Goal: Task Accomplishment & Management: Complete application form

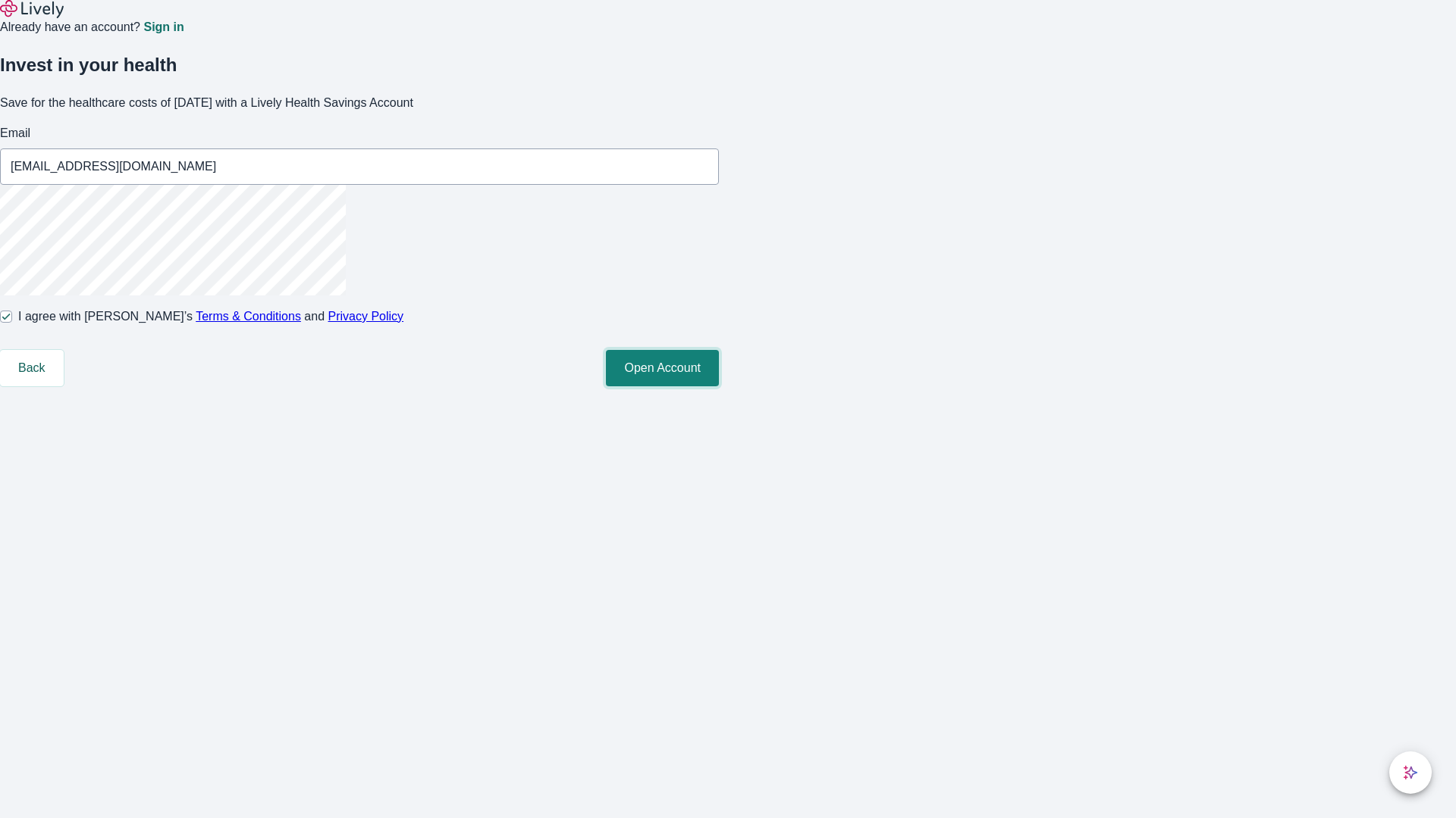
click at [718, 386] on button "Open Account" at bounding box center [662, 368] width 113 height 37
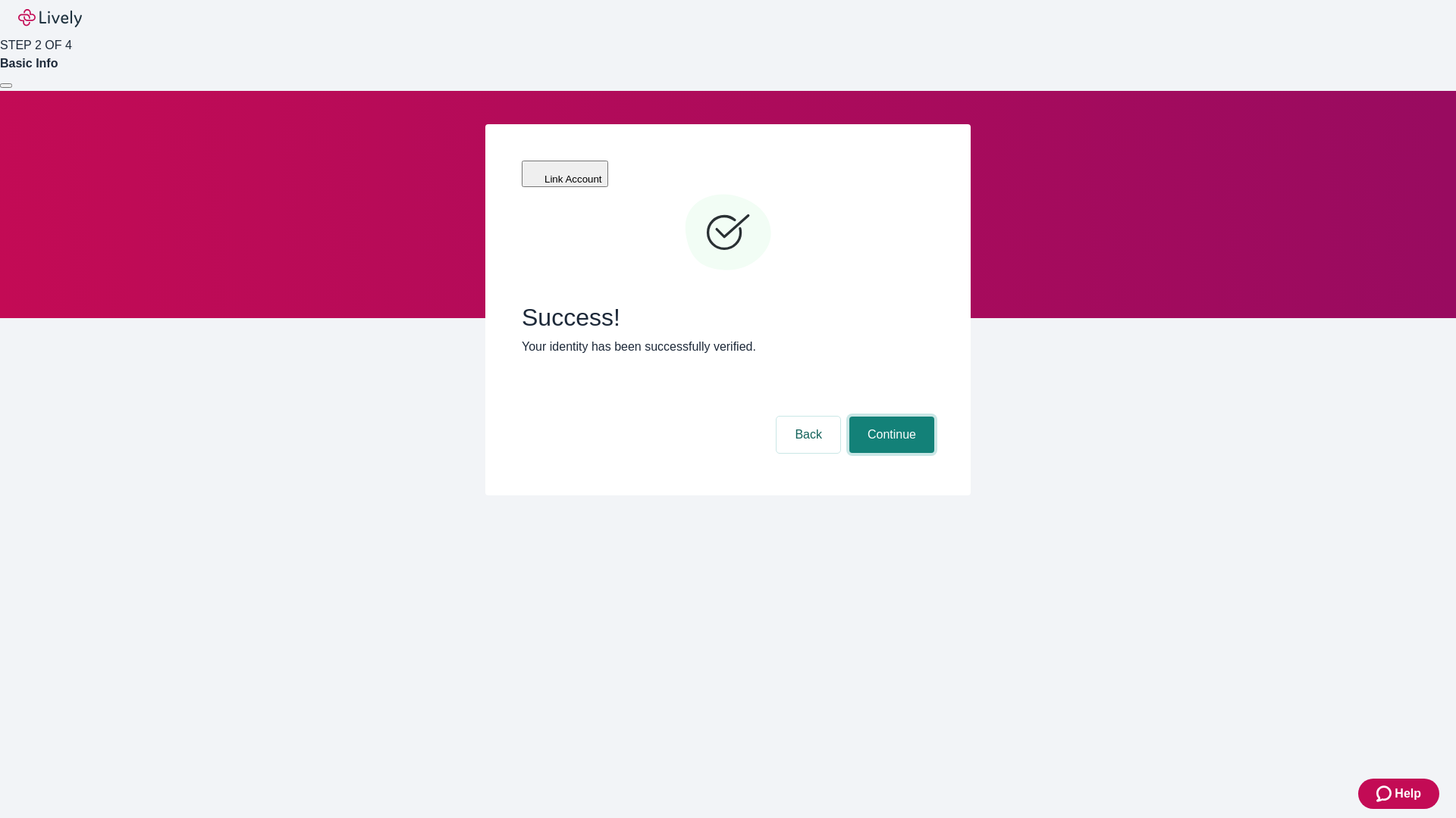
click at [890, 417] on button "Continue" at bounding box center [891, 435] width 85 height 37
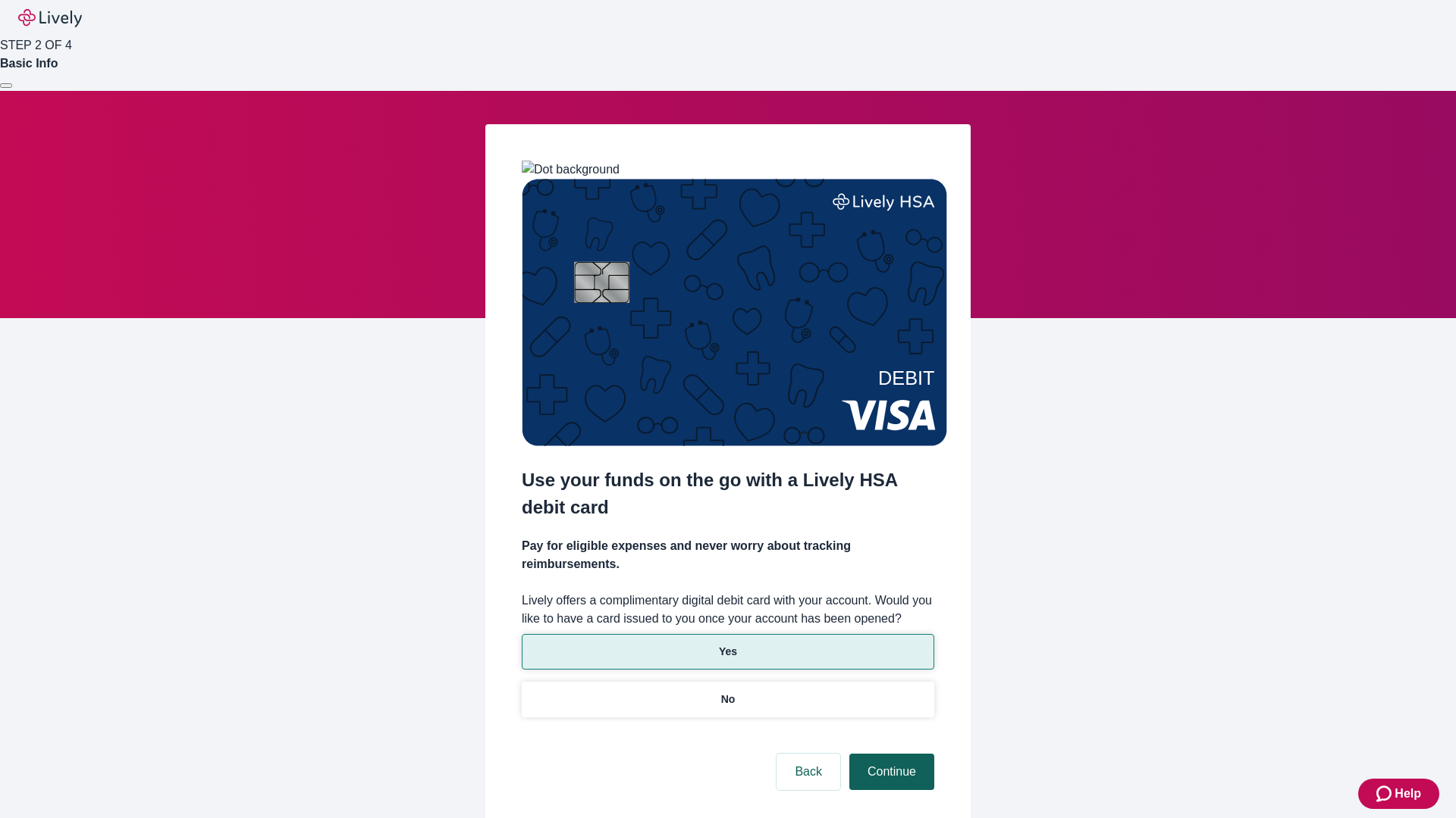
click at [727, 692] on p "No" at bounding box center [728, 700] width 14 height 16
click at [890, 754] on button "Continue" at bounding box center [891, 772] width 85 height 37
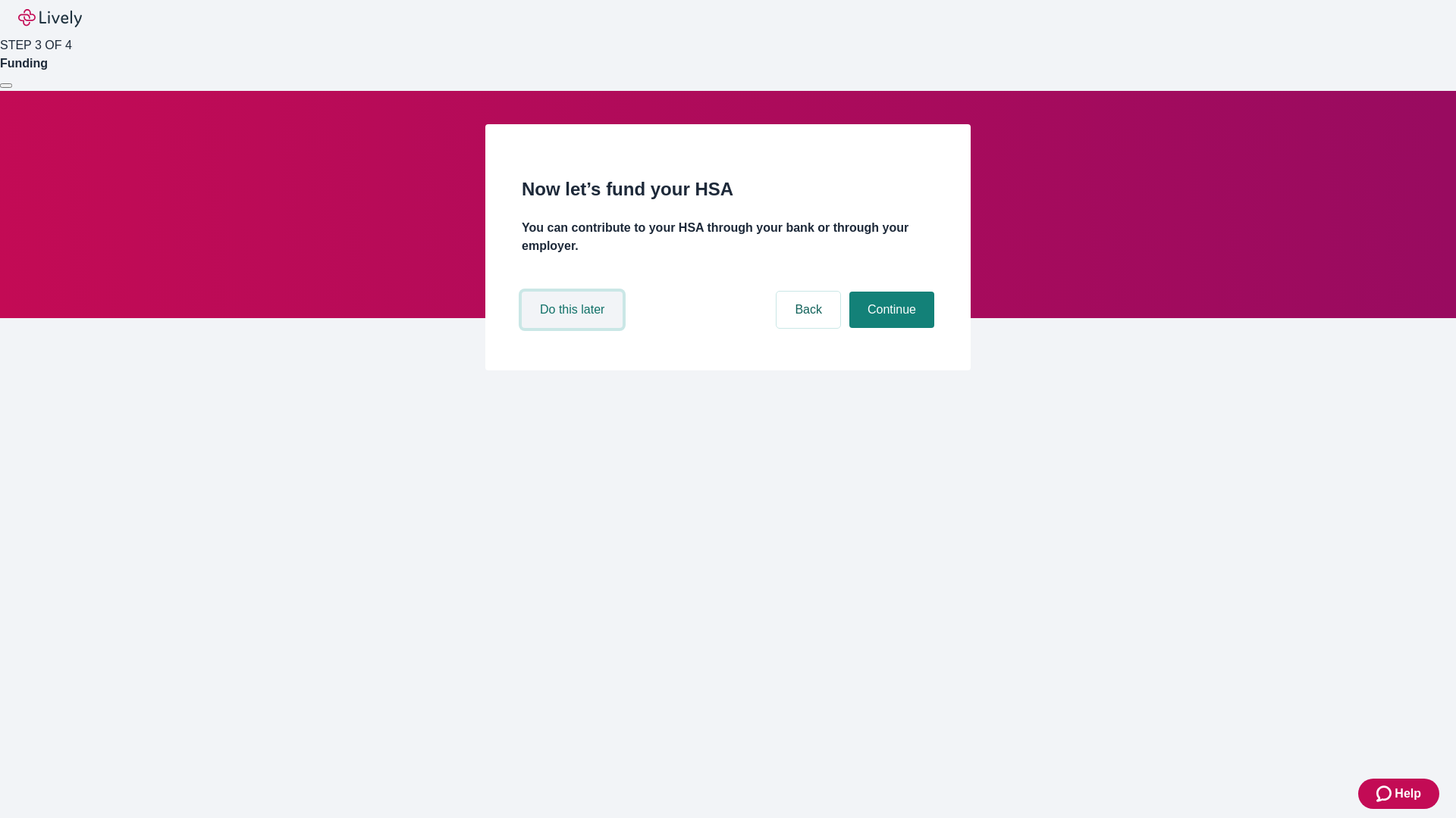
click at [574, 328] on button "Do this later" at bounding box center [571, 310] width 101 height 37
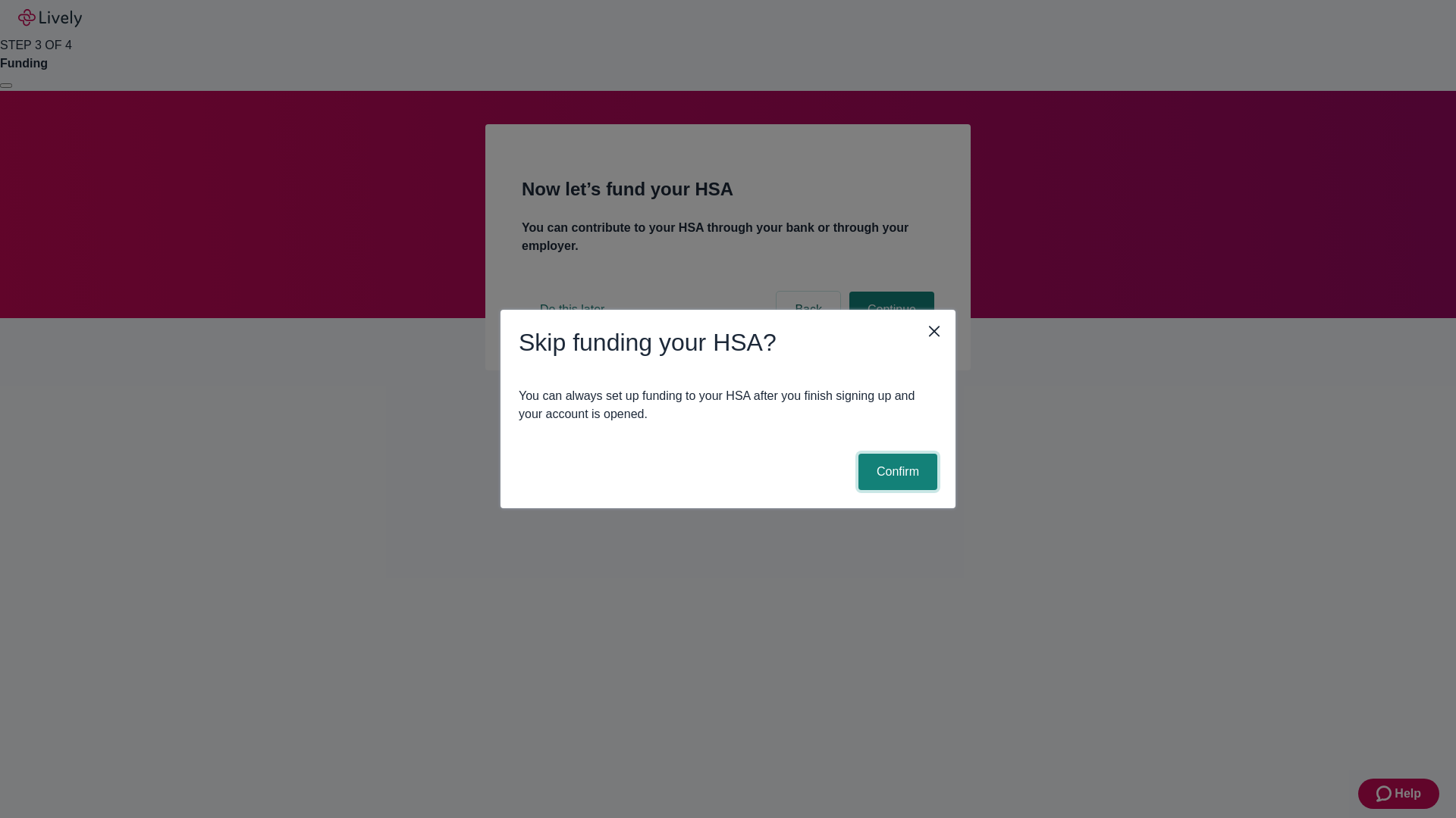
click at [895, 472] on button "Confirm" at bounding box center [897, 472] width 79 height 37
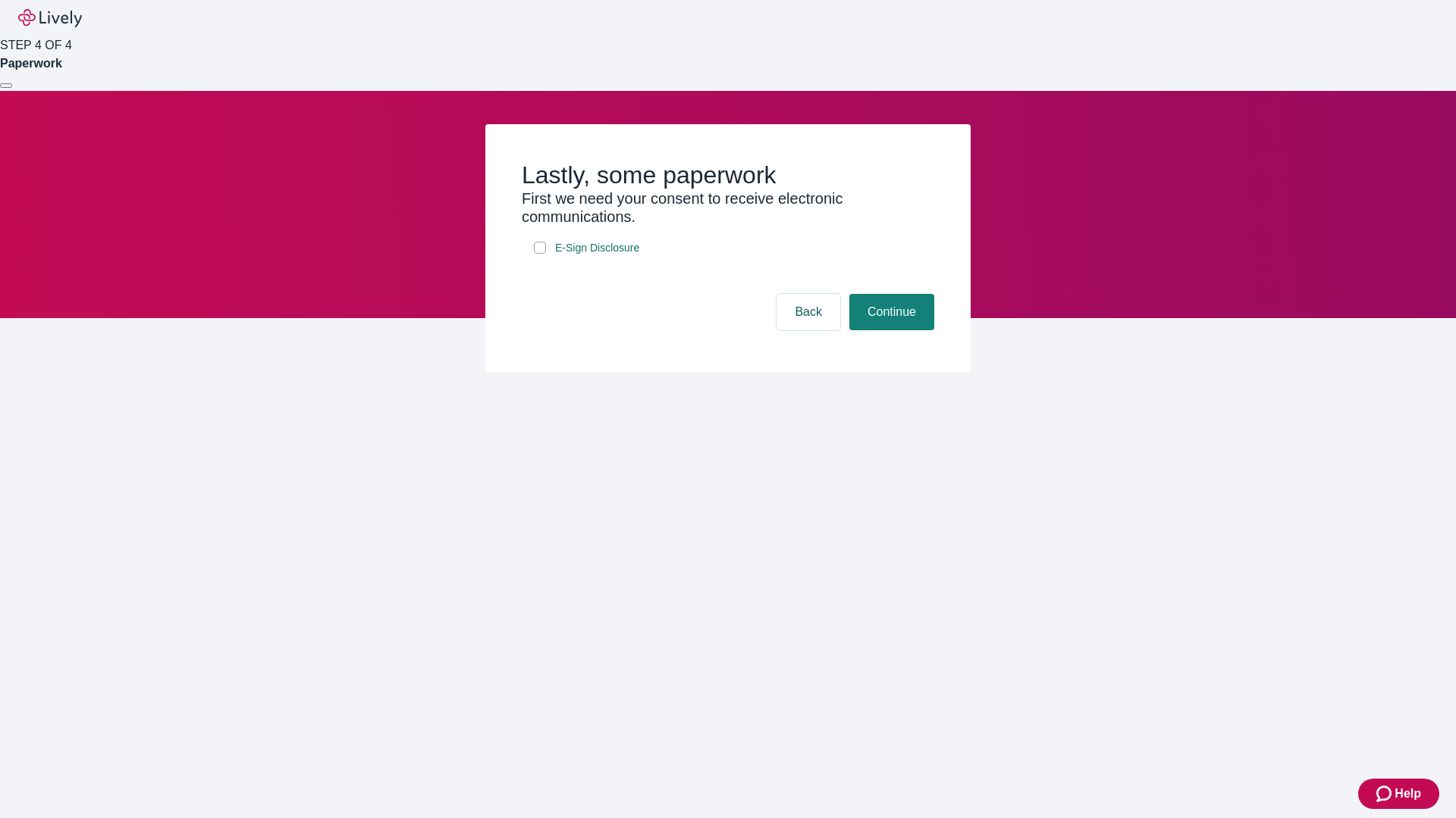
click at [540, 254] on input "E-Sign Disclosure" at bounding box center [540, 247] width 13 height 12
checkbox input "true"
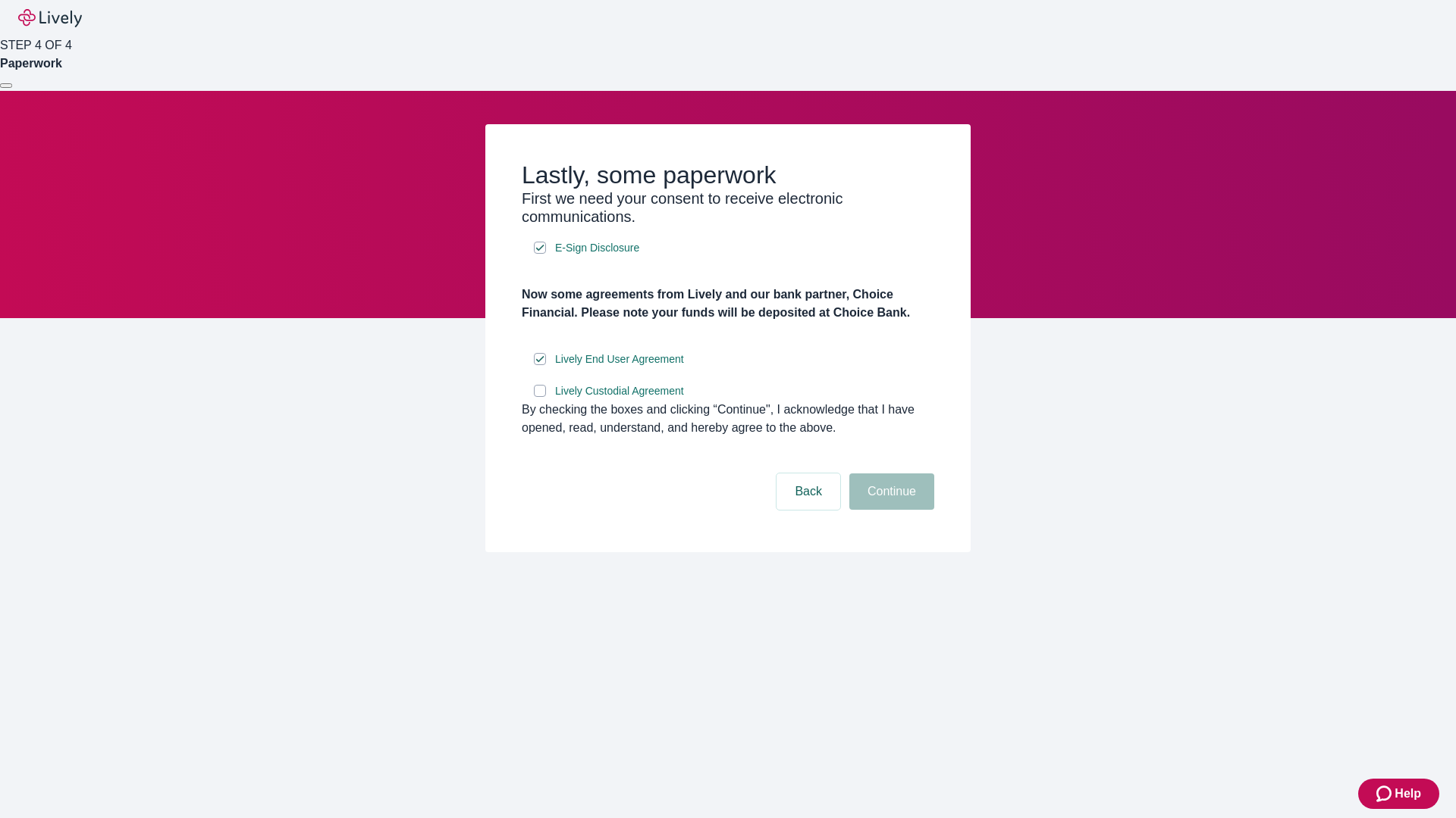
click at [540, 397] on input "Lively Custodial Agreement" at bounding box center [540, 390] width 13 height 12
checkbox input "true"
click at [890, 510] on button "Continue" at bounding box center [891, 492] width 85 height 37
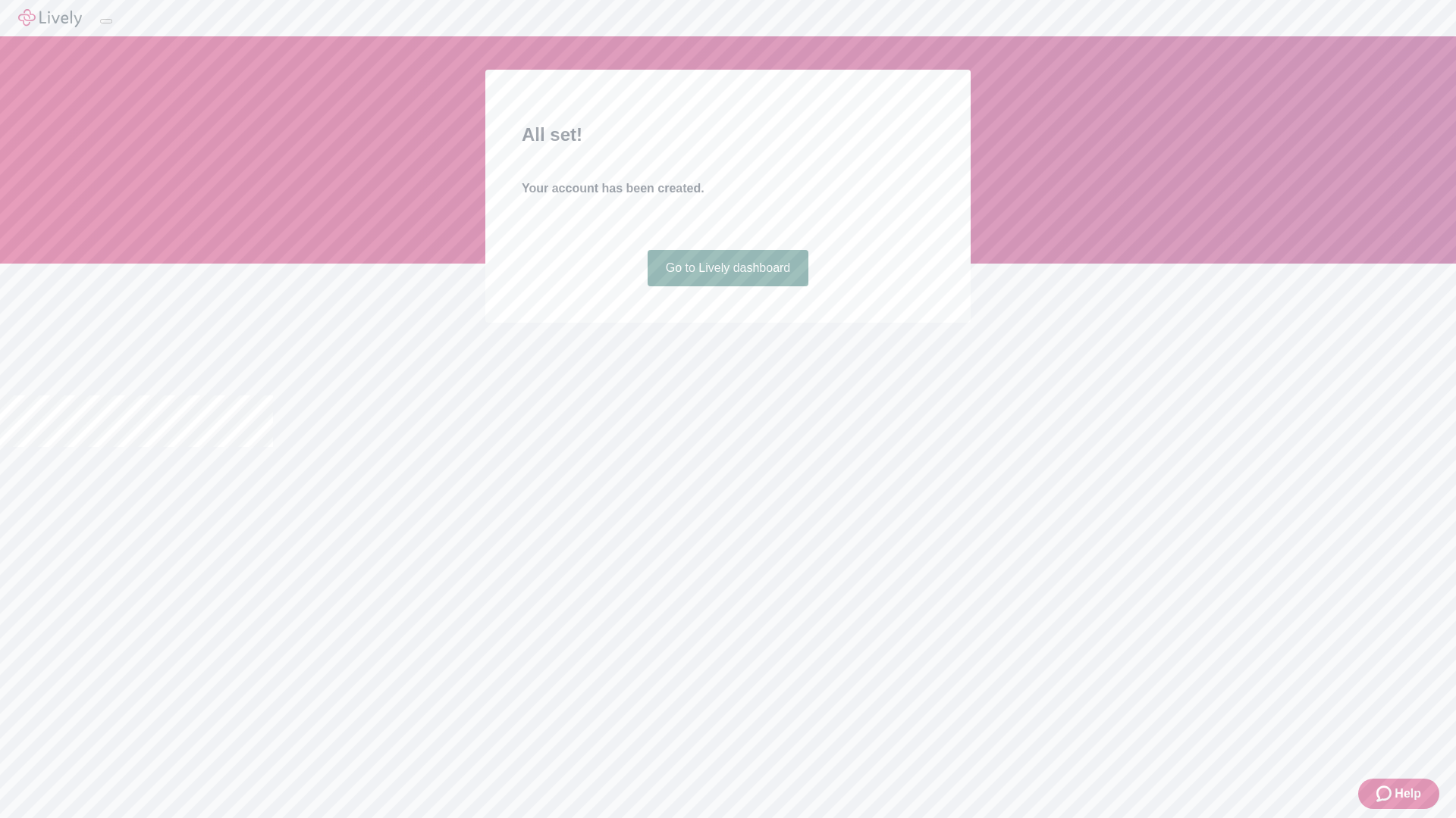
click at [727, 286] on link "Go to Lively dashboard" at bounding box center [728, 268] width 162 height 37
